Goal: Transaction & Acquisition: Download file/media

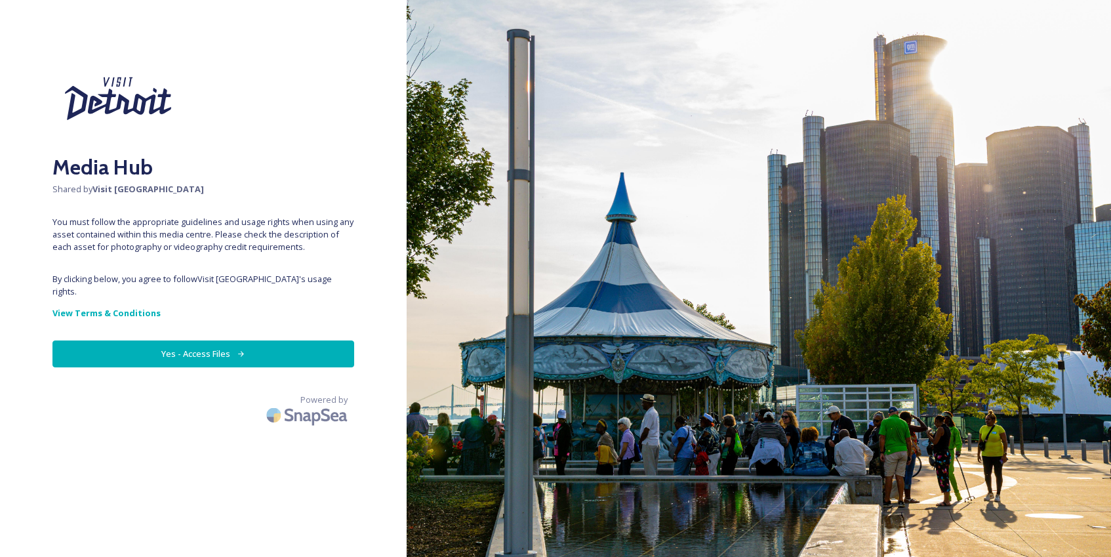
click at [307, 340] on button "Yes - Access Files" at bounding box center [203, 353] width 302 height 27
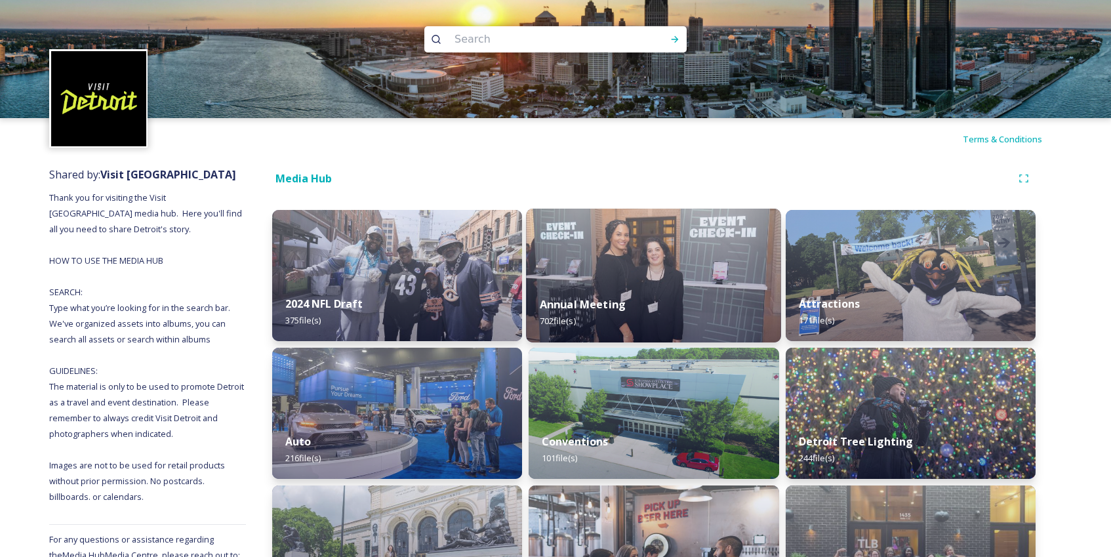
click at [726, 293] on div "Annual Meeting 702 file(s)" at bounding box center [653, 313] width 255 height 60
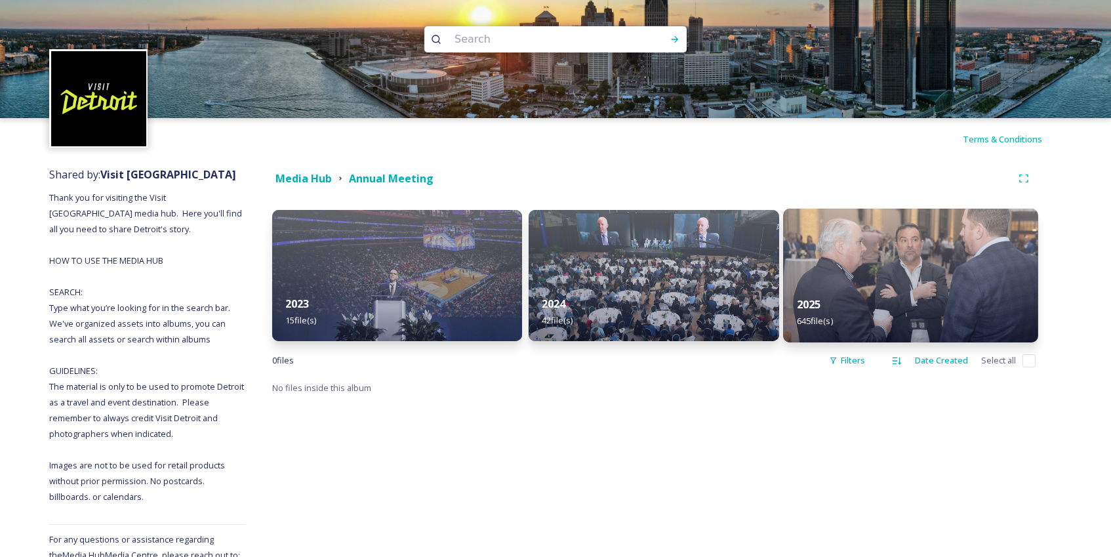
click at [873, 287] on div "2025 645 file(s)" at bounding box center [910, 313] width 255 height 60
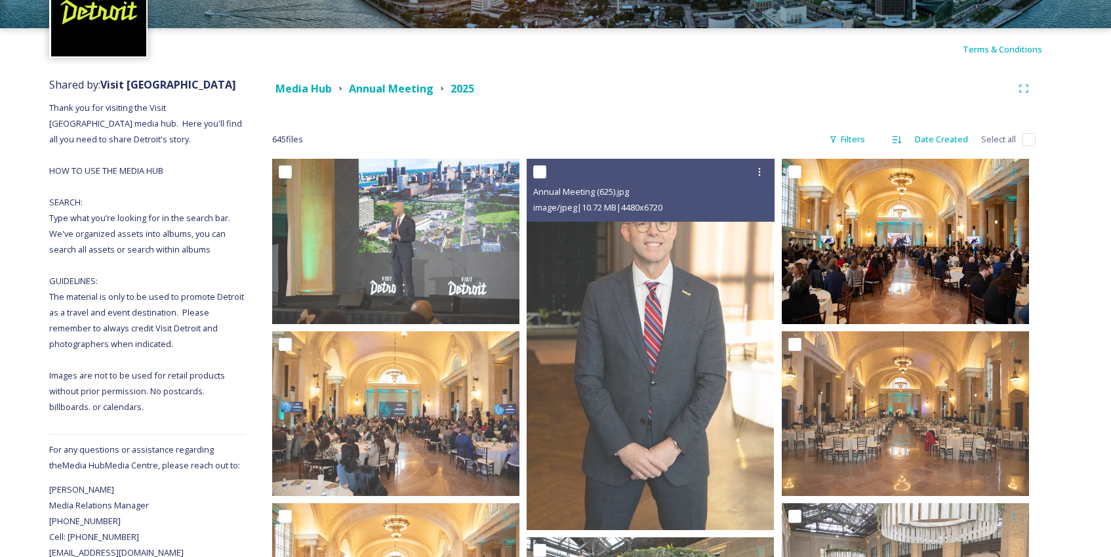
scroll to position [94, 0]
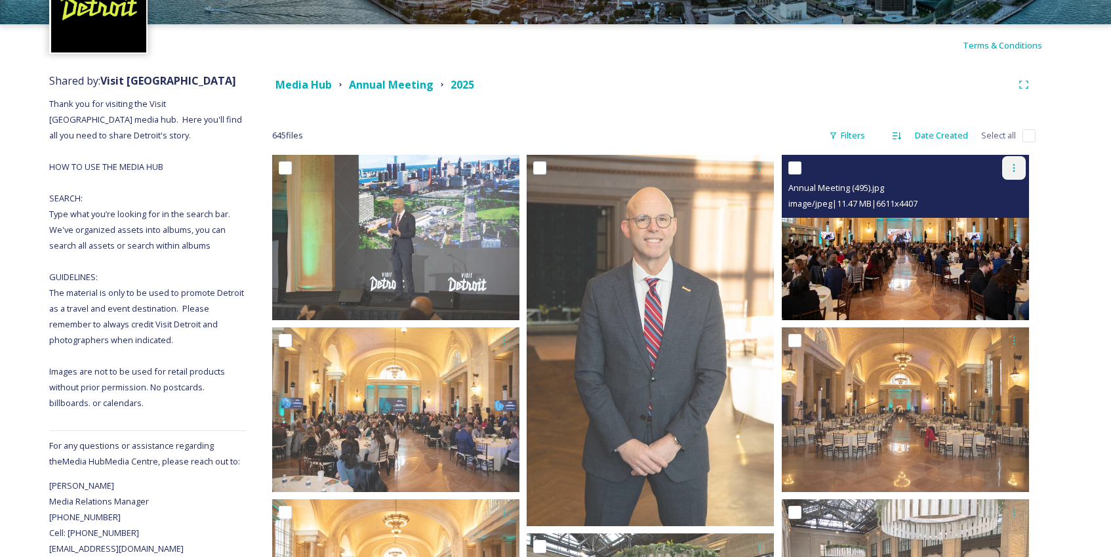
click at [1012, 169] on icon at bounding box center [1013, 168] width 10 height 10
click at [1001, 226] on span "Download" at bounding box center [998, 222] width 40 height 12
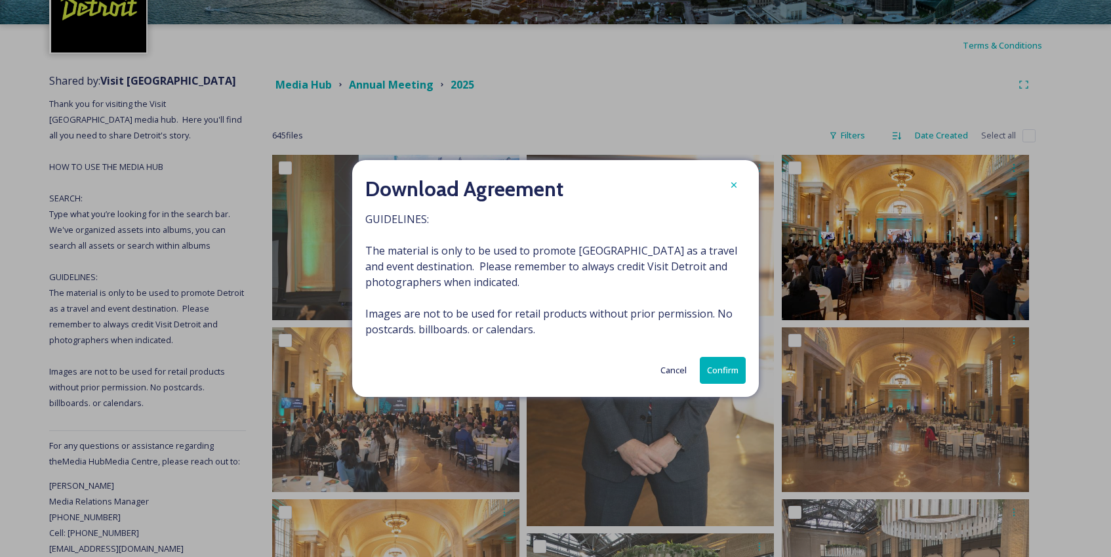
click at [724, 372] on button "Confirm" at bounding box center [723, 370] width 46 height 27
